Goal: Answer question/provide support

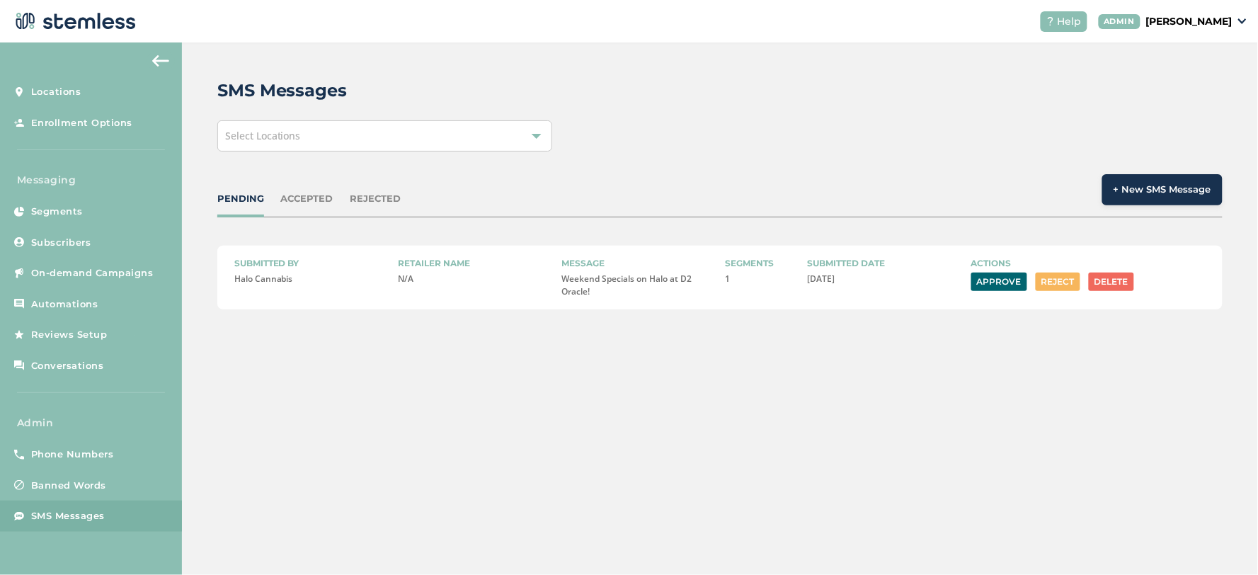
click at [304, 197] on div "ACCEPTED" at bounding box center [307, 199] width 52 height 14
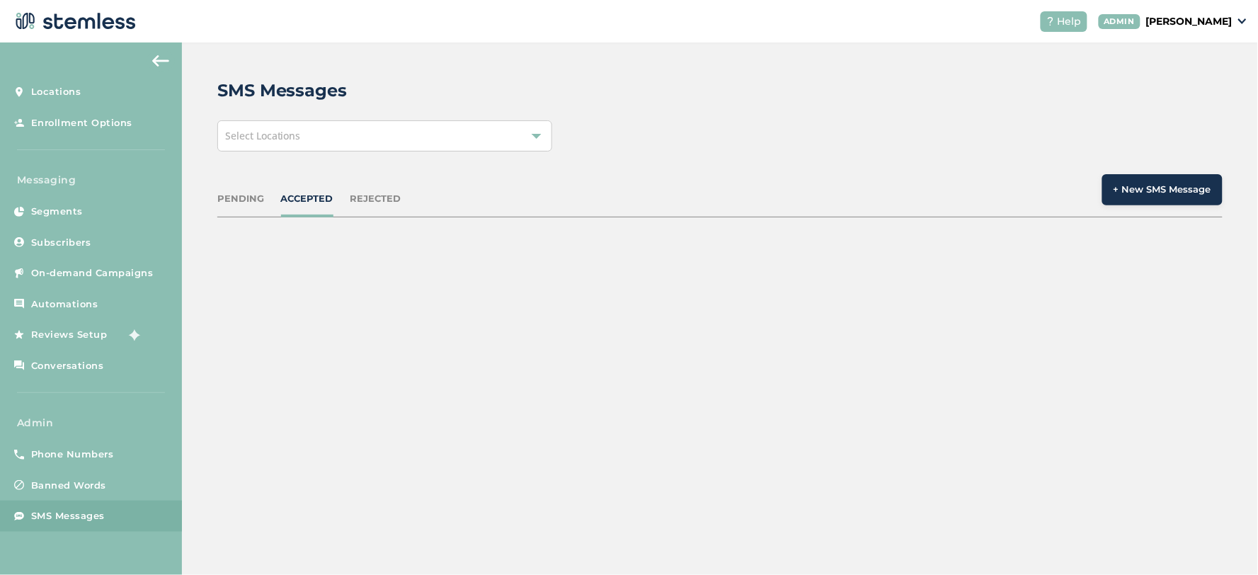
click at [245, 200] on div "PENDING" at bounding box center [240, 199] width 47 height 14
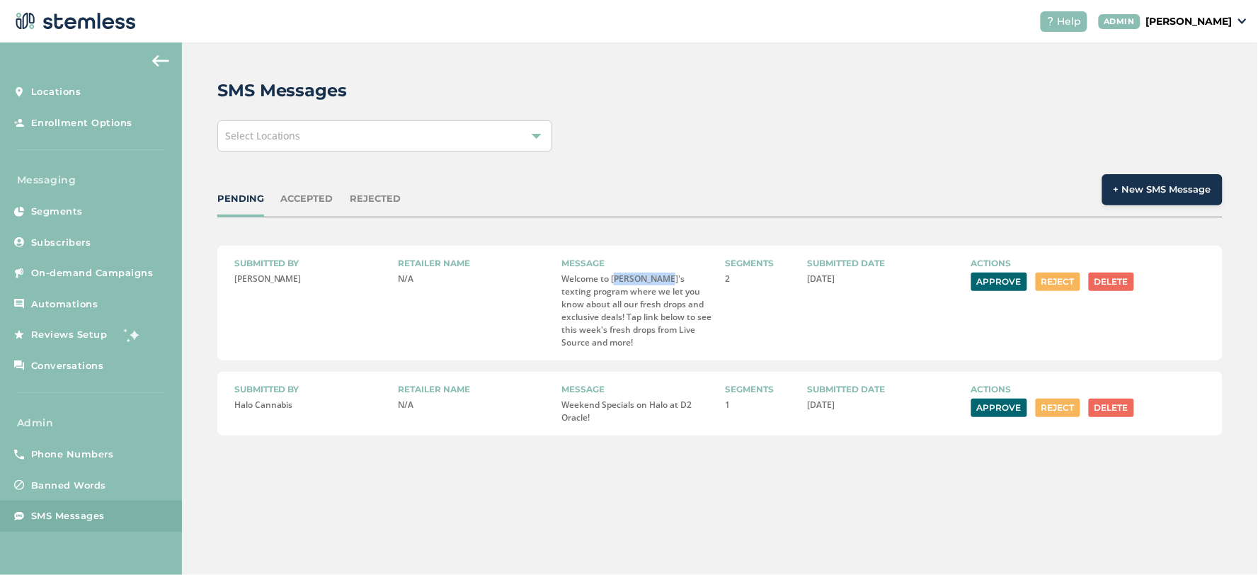
drag, startPoint x: 619, startPoint y: 278, endPoint x: 660, endPoint y: 279, distance: 41.1
click at [660, 279] on p "Welcome to [PERSON_NAME]'s texting program where we let you know about all our …" at bounding box center [637, 311] width 152 height 76
drag, startPoint x: 649, startPoint y: 329, endPoint x: 658, endPoint y: 329, distance: 9.2
click at [658, 329] on p "Welcome to [PERSON_NAME]'s texting program where we let you know about all our …" at bounding box center [637, 311] width 152 height 76
click at [725, 328] on div "Segments 2" at bounding box center [760, 303] width 71 height 92
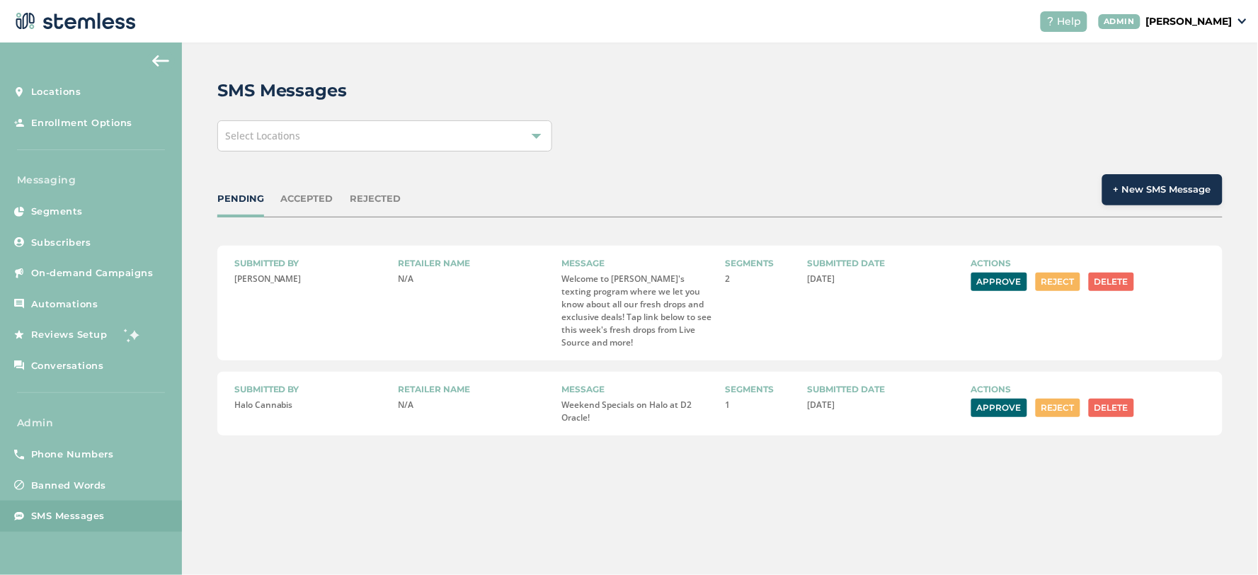
click at [1002, 280] on button "Approve" at bounding box center [999, 282] width 56 height 18
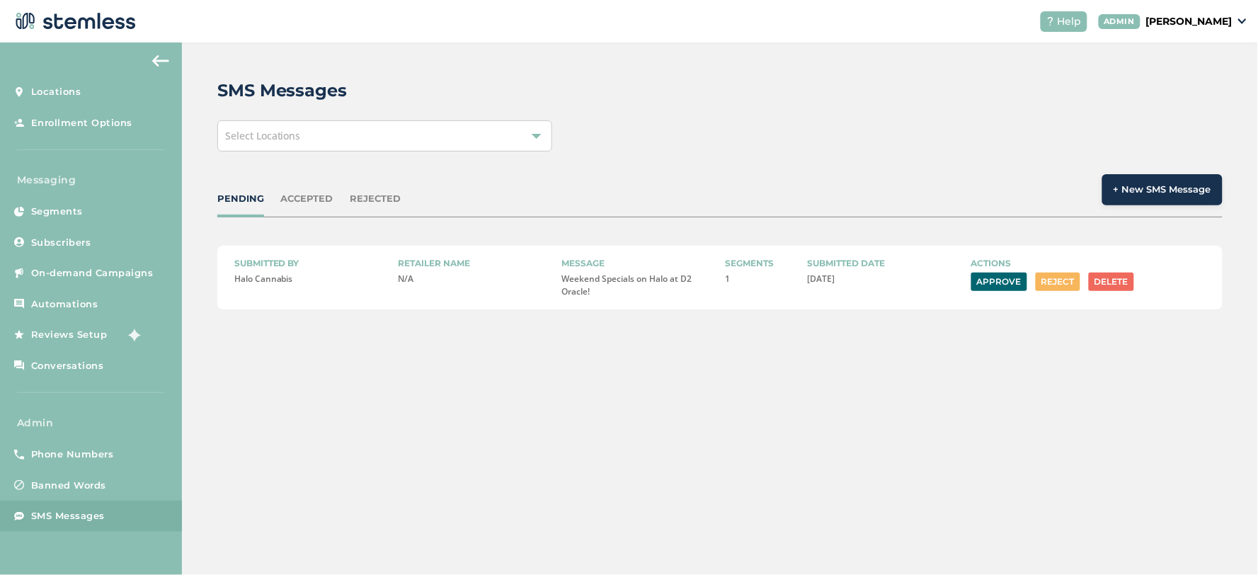
click at [1173, 16] on p "[PERSON_NAME]" at bounding box center [1189, 21] width 86 height 15
click at [1193, 101] on span "Impersonate" at bounding box center [1195, 102] width 69 height 14
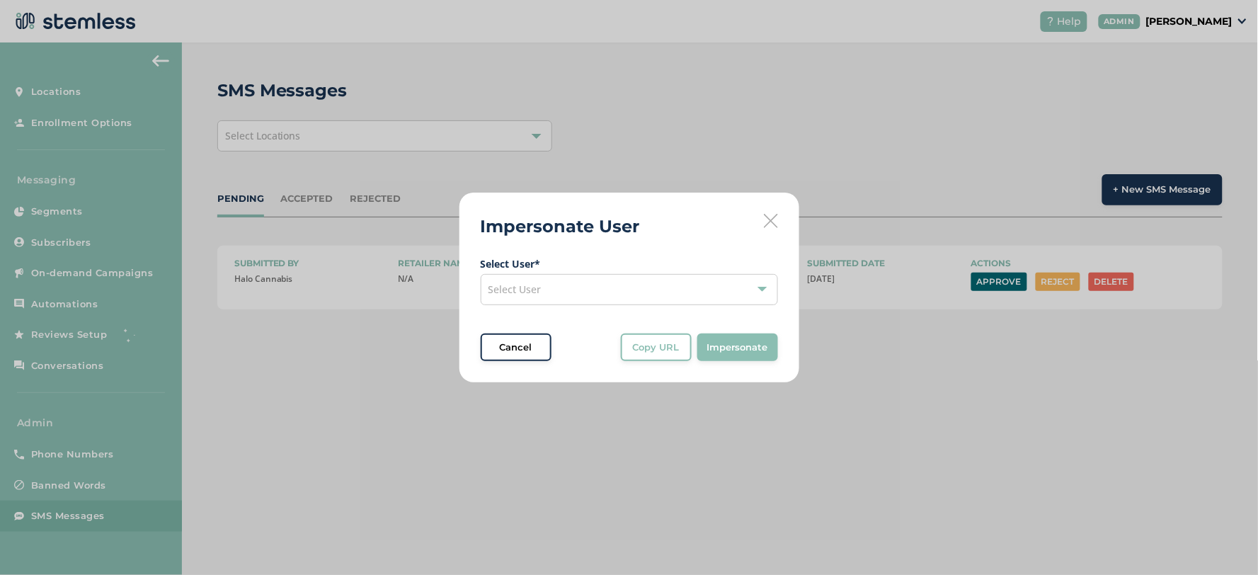
click at [595, 281] on div "Select User" at bounding box center [629, 289] width 297 height 31
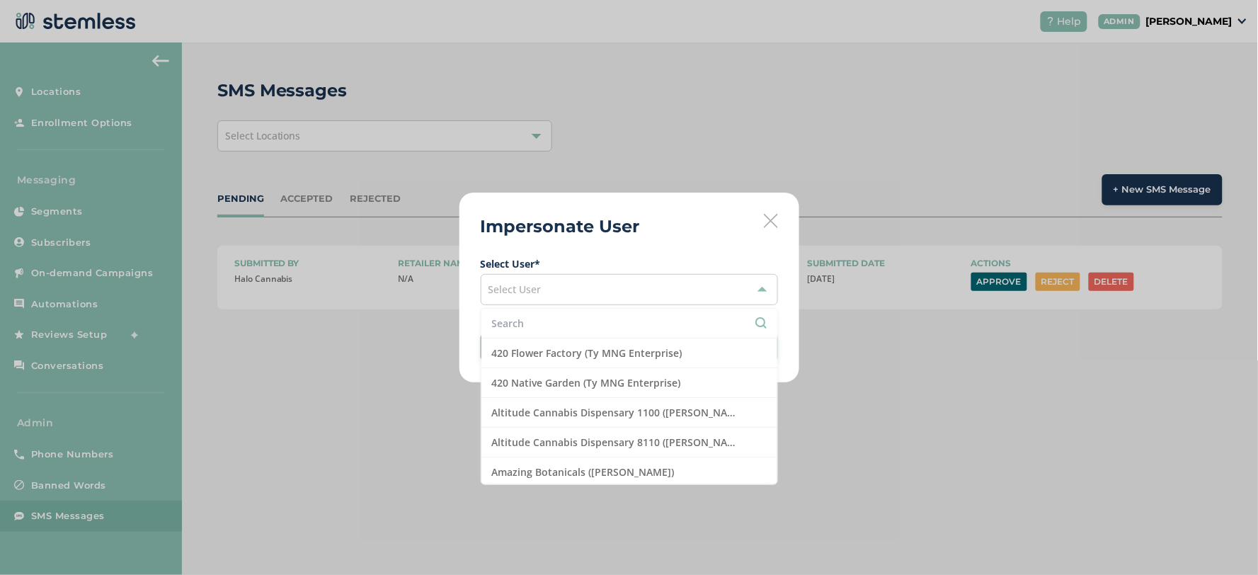
click at [569, 326] on input "text" at bounding box center [629, 323] width 275 height 15
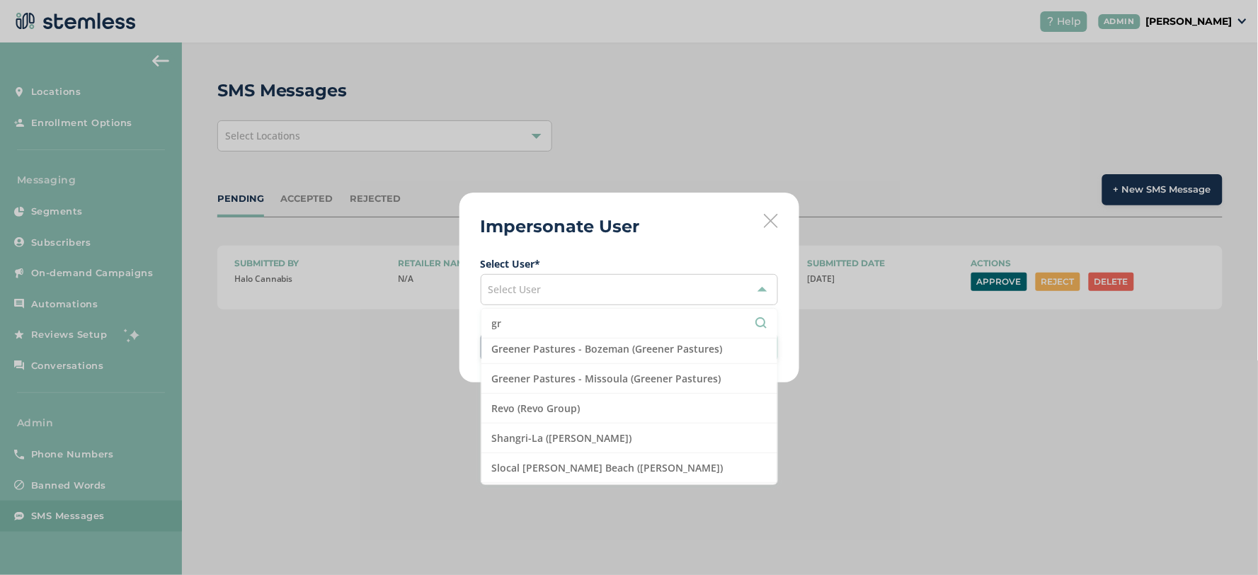
scroll to position [300, 0]
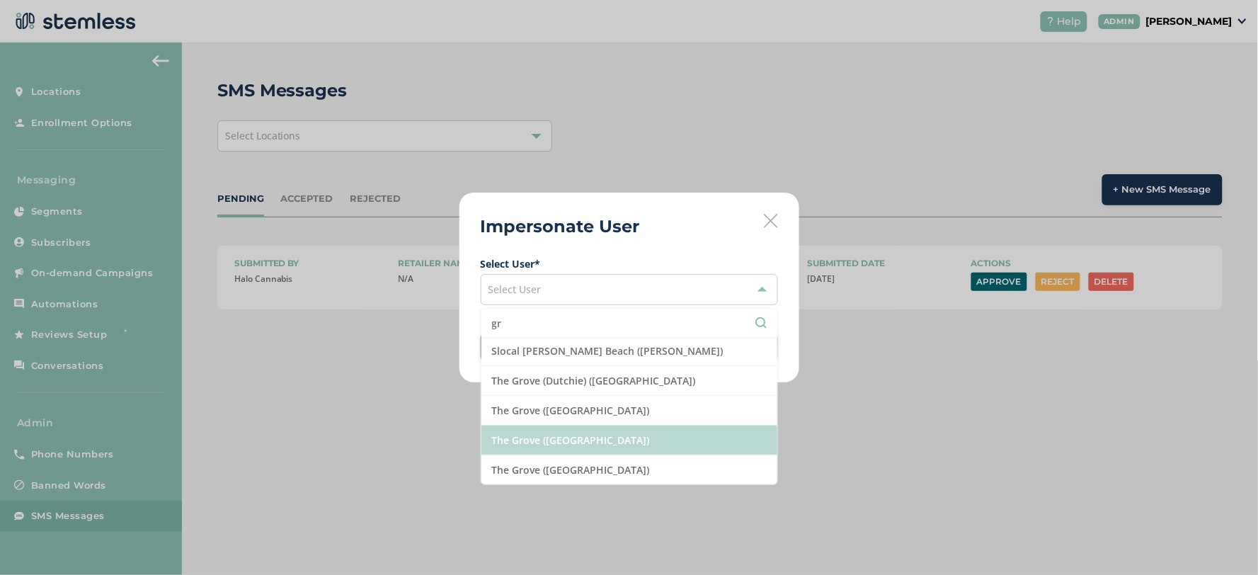
type input "gr"
click at [569, 442] on li "The Grove ([GEOGRAPHIC_DATA])" at bounding box center [629, 440] width 296 height 30
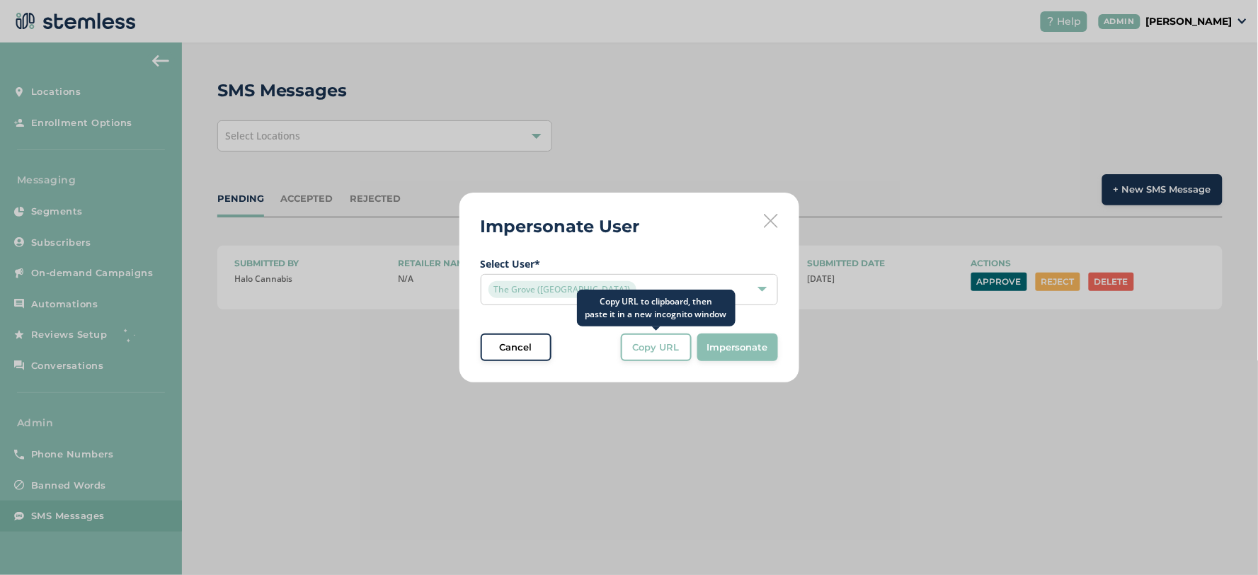
drag, startPoint x: 648, startPoint y: 344, endPoint x: 715, endPoint y: 294, distance: 83.0
click at [649, 344] on span "Copy URL" at bounding box center [656, 347] width 47 height 14
